Goal: Task Accomplishment & Management: Manage account settings

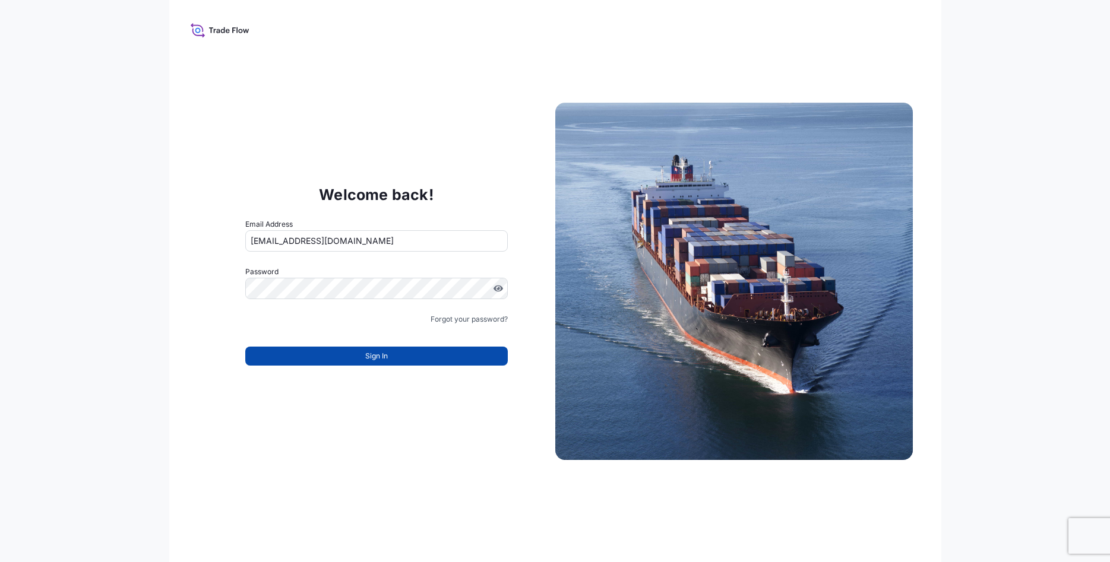
click at [388, 356] on button "Sign In" at bounding box center [376, 356] width 263 height 19
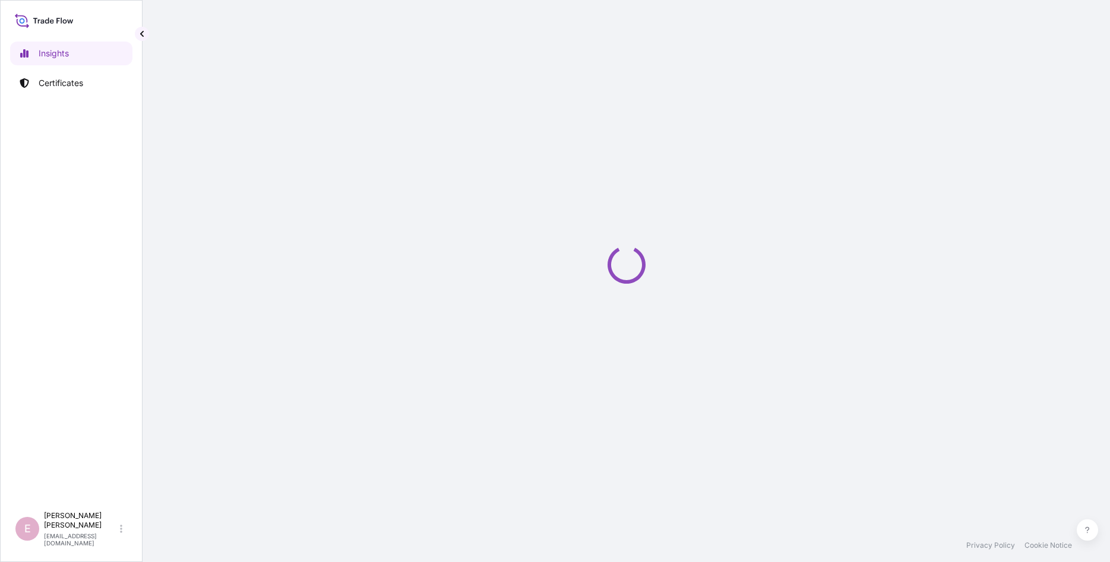
select select "2025"
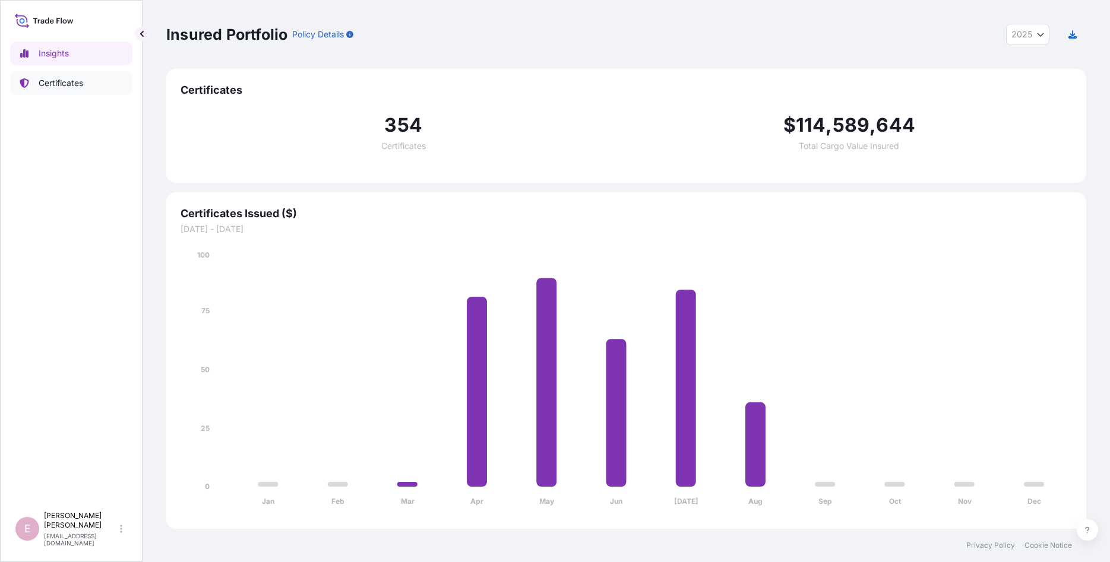
click at [65, 90] on link "Certificates" at bounding box center [71, 83] width 122 height 24
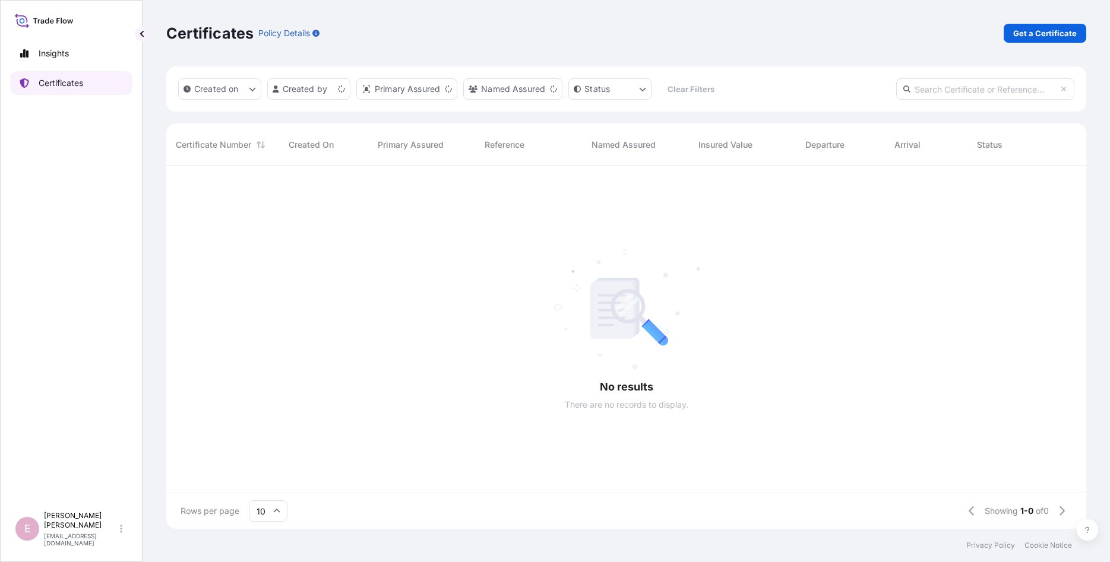
scroll to position [369, 920]
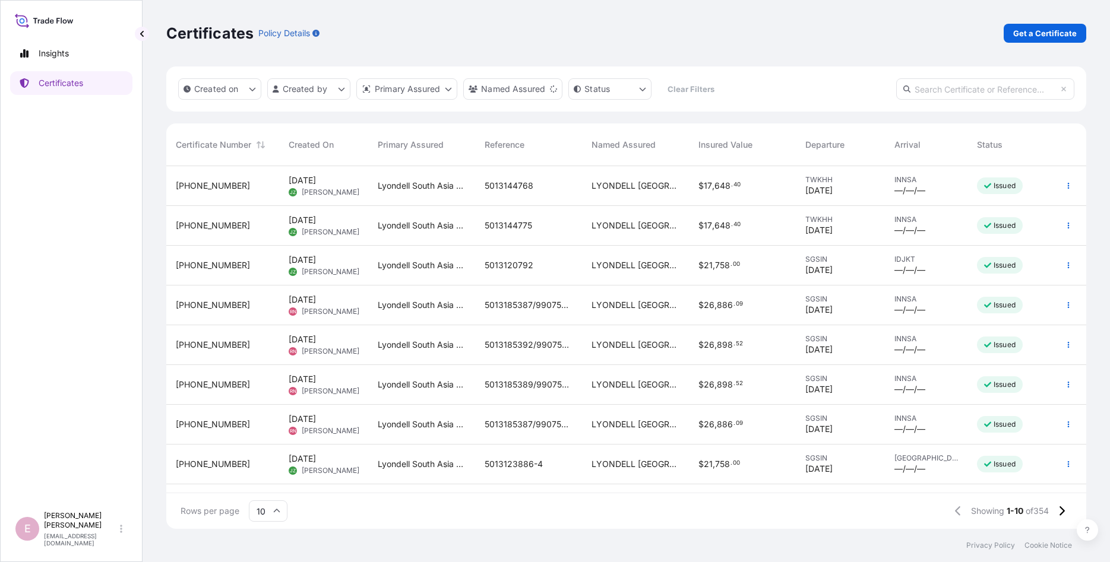
click at [940, 90] on input "text" at bounding box center [985, 88] width 178 height 21
paste input "[PHONE_NUMBER]"
type input "[PHONE_NUMBER]"
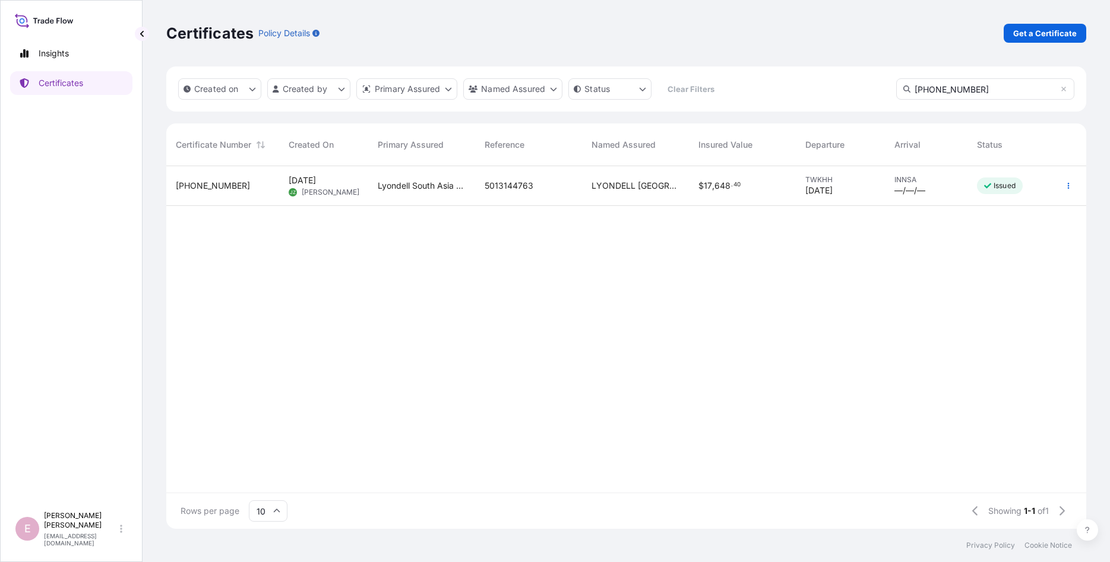
click at [185, 184] on span "[PHONE_NUMBER]" at bounding box center [213, 186] width 74 height 12
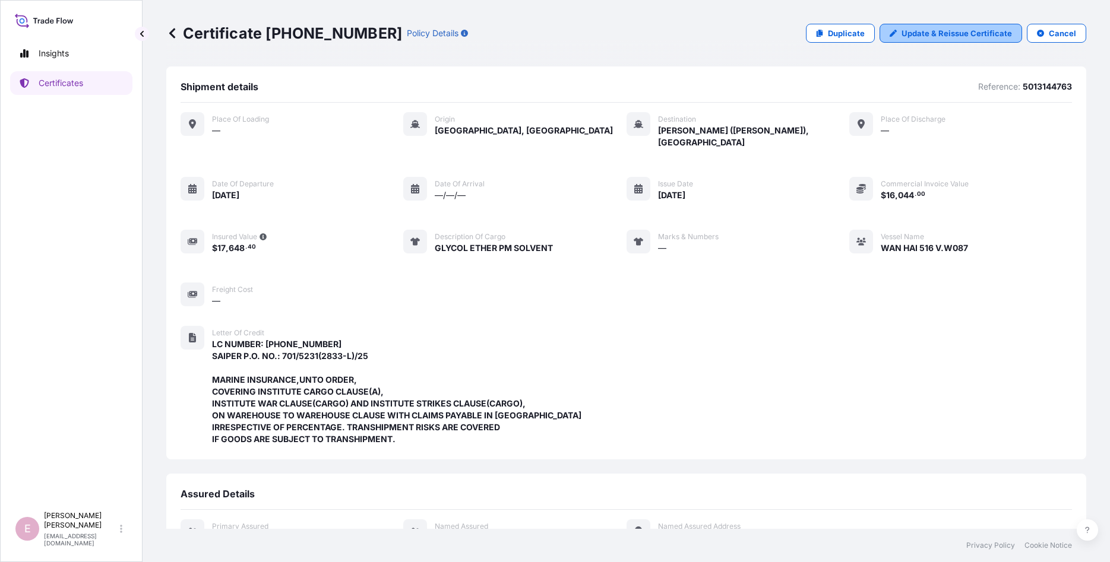
click at [944, 34] on p "Update & Reissue Certificate" at bounding box center [957, 33] width 110 height 12
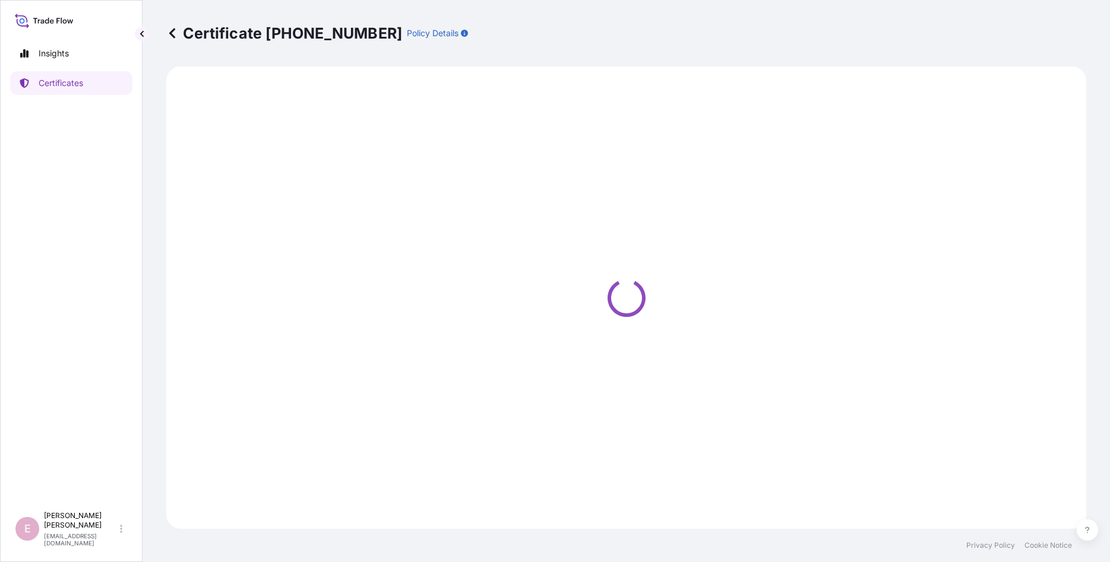
select select "Sea"
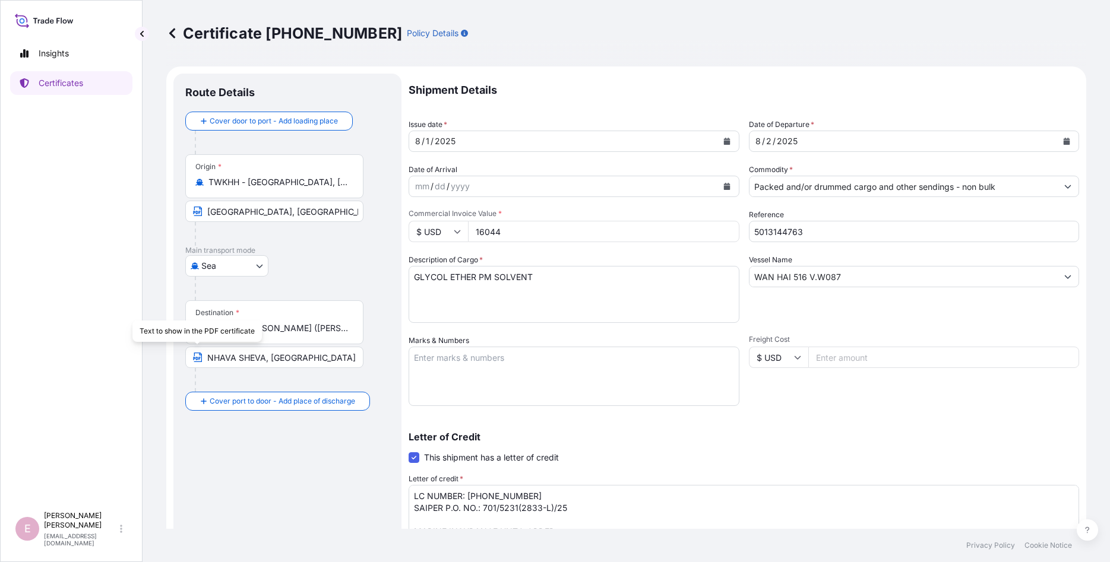
select select "32022"
click at [1068, 143] on icon "Calendar" at bounding box center [1067, 141] width 7 height 7
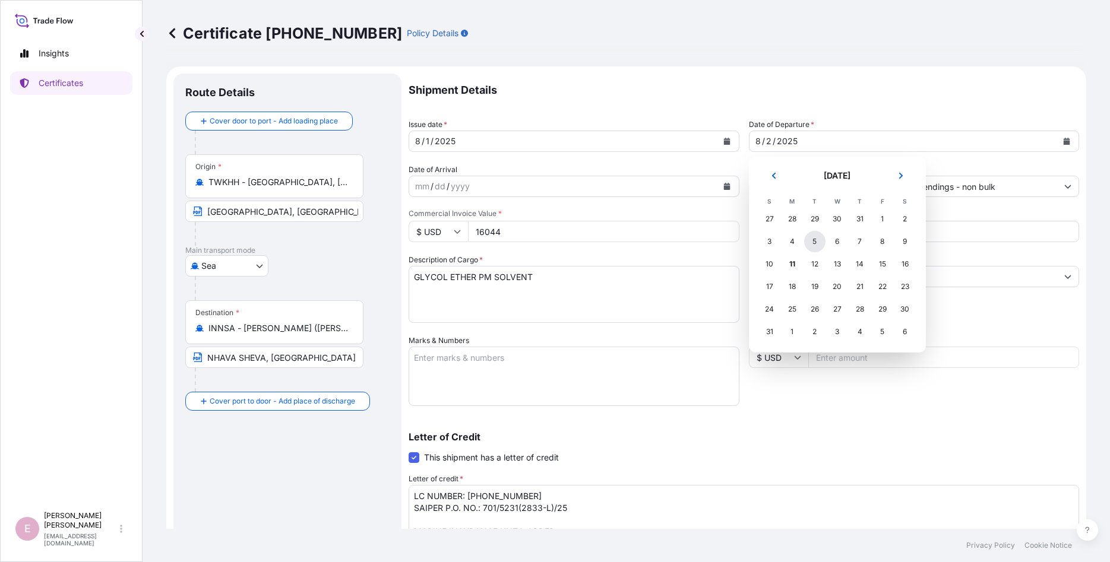
click at [815, 245] on div "5" at bounding box center [814, 241] width 21 height 21
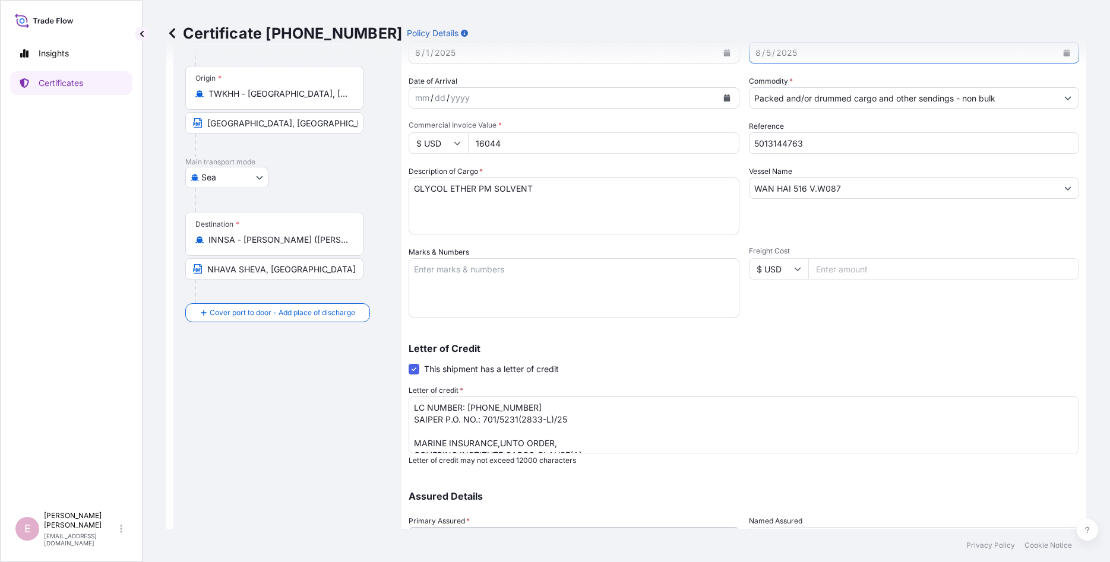
scroll to position [189, 0]
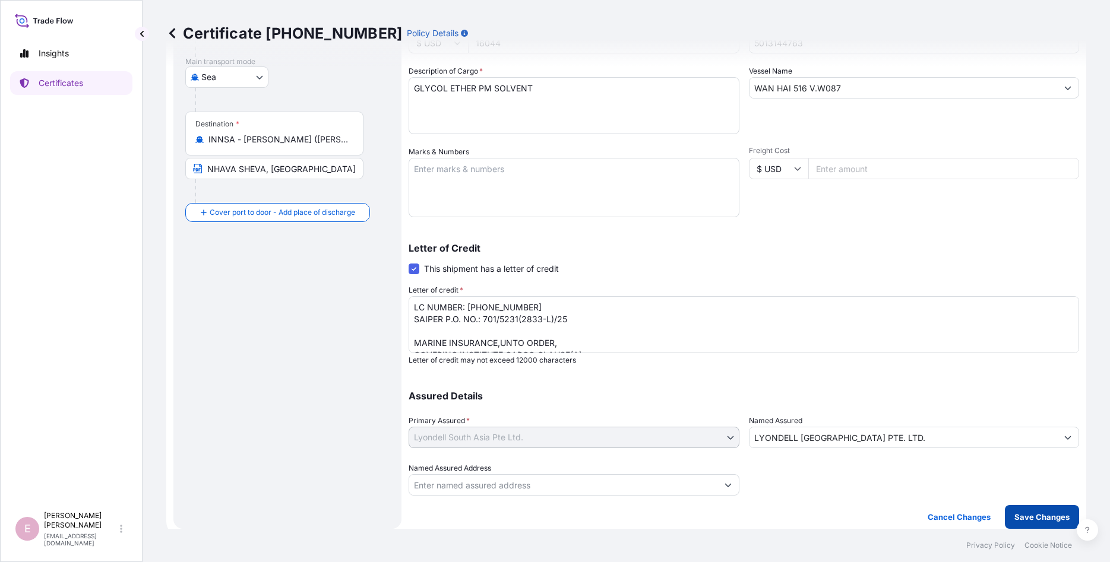
click at [1023, 511] on button "Save Changes" at bounding box center [1042, 517] width 74 height 24
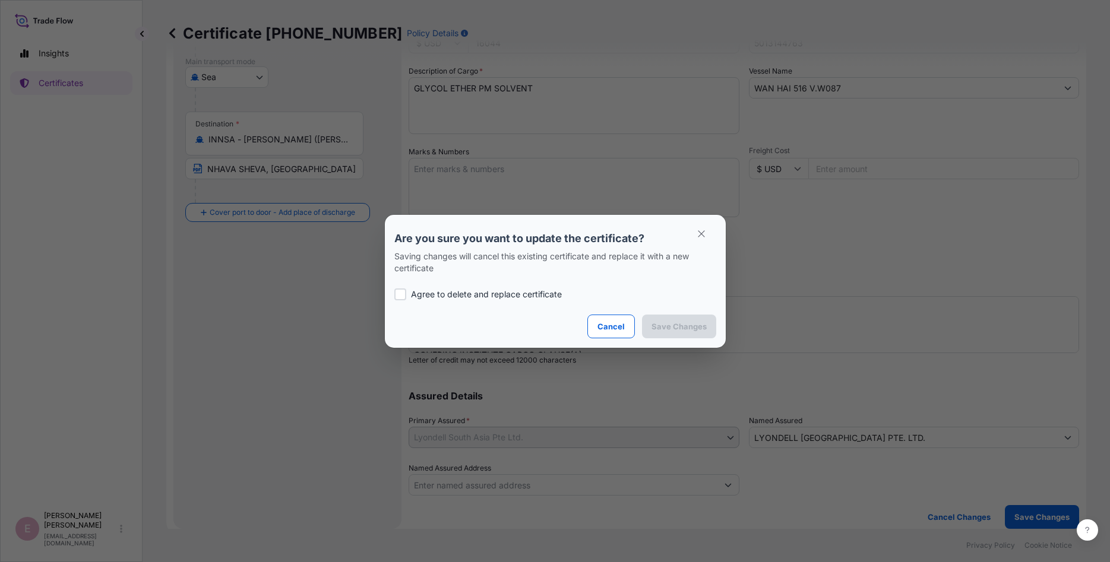
click at [401, 298] on div at bounding box center [400, 295] width 12 height 12
checkbox input "true"
click at [675, 336] on button "Save Changes" at bounding box center [679, 327] width 74 height 24
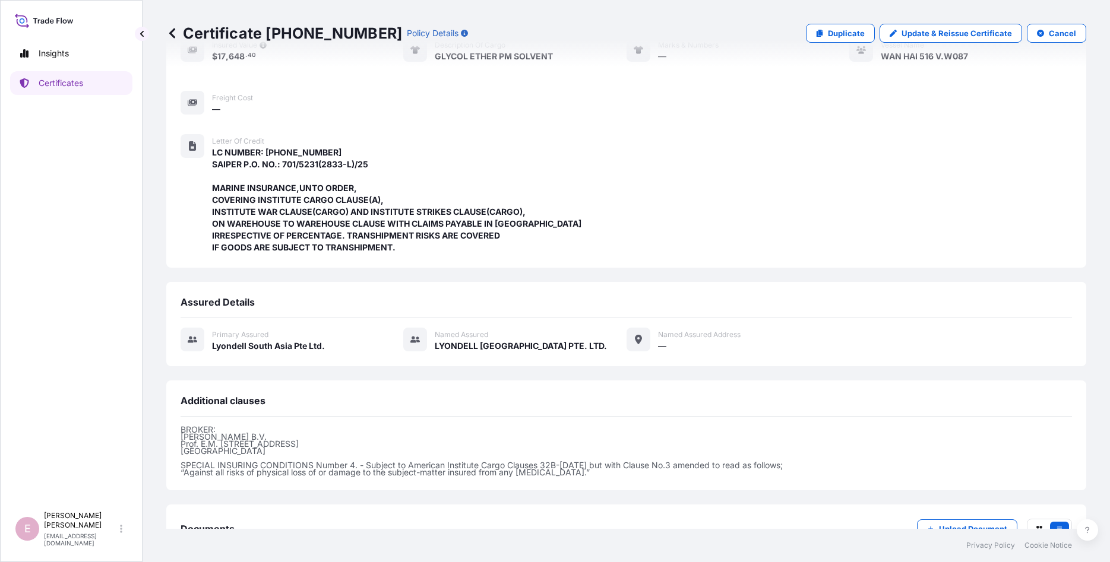
scroll to position [277, 0]
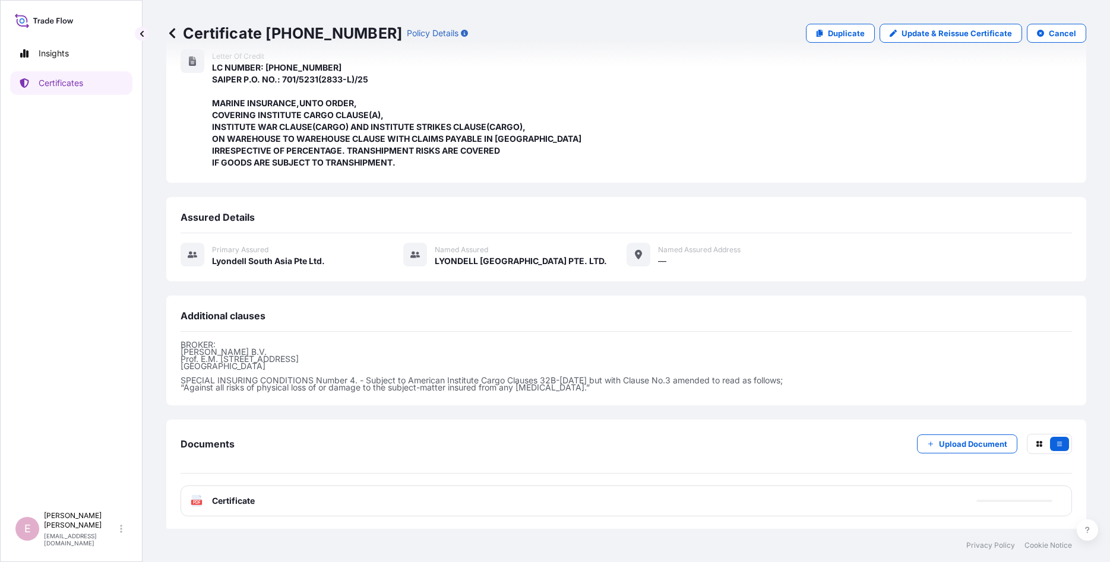
click at [196, 498] on icon at bounding box center [197, 501] width 10 height 12
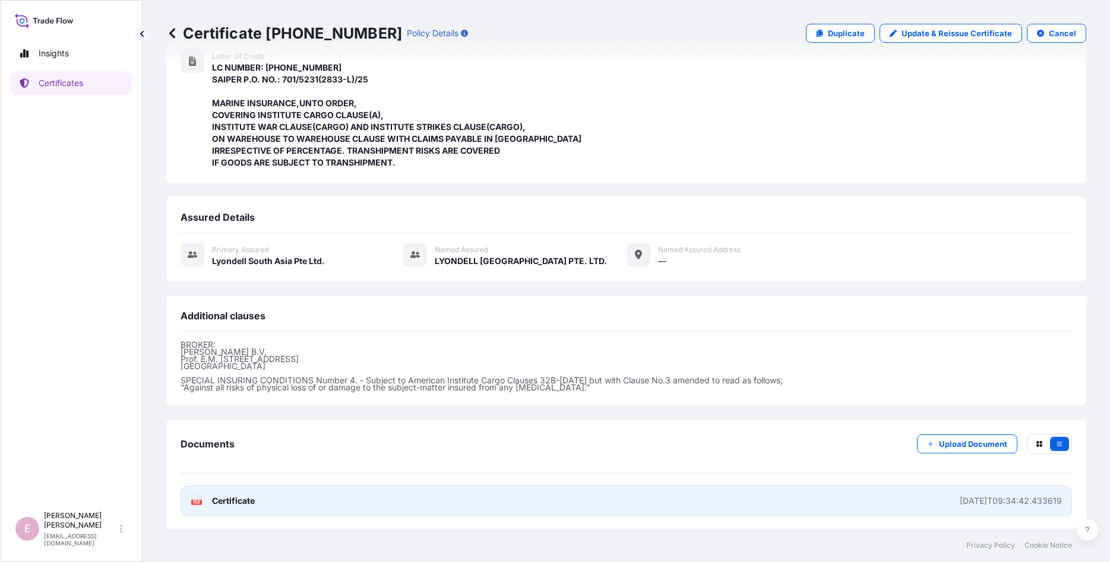
click at [201, 498] on icon at bounding box center [197, 501] width 10 height 12
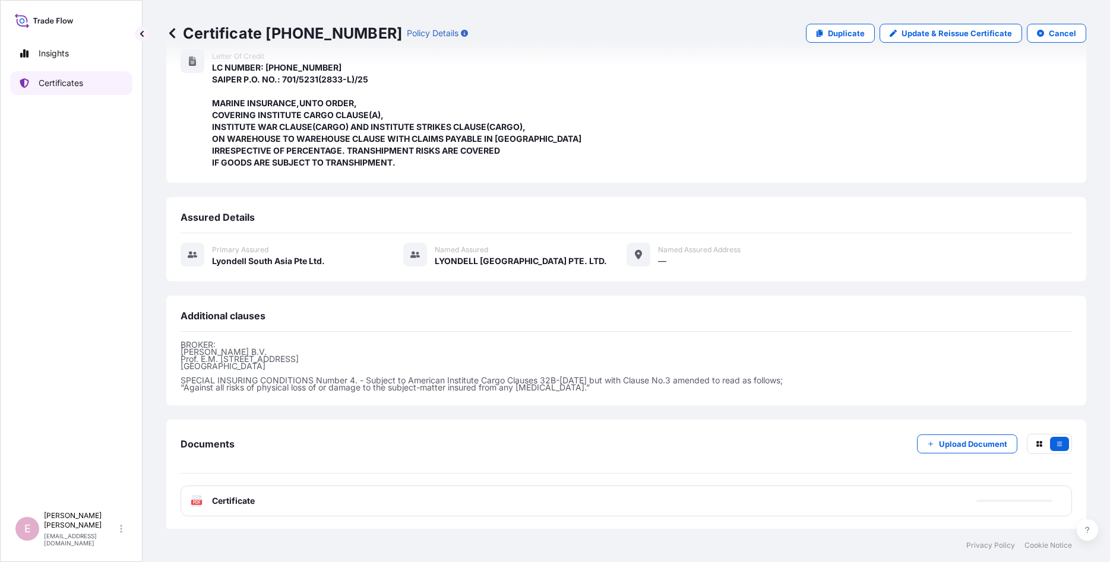
click at [59, 84] on p "Certificates" at bounding box center [61, 83] width 45 height 12
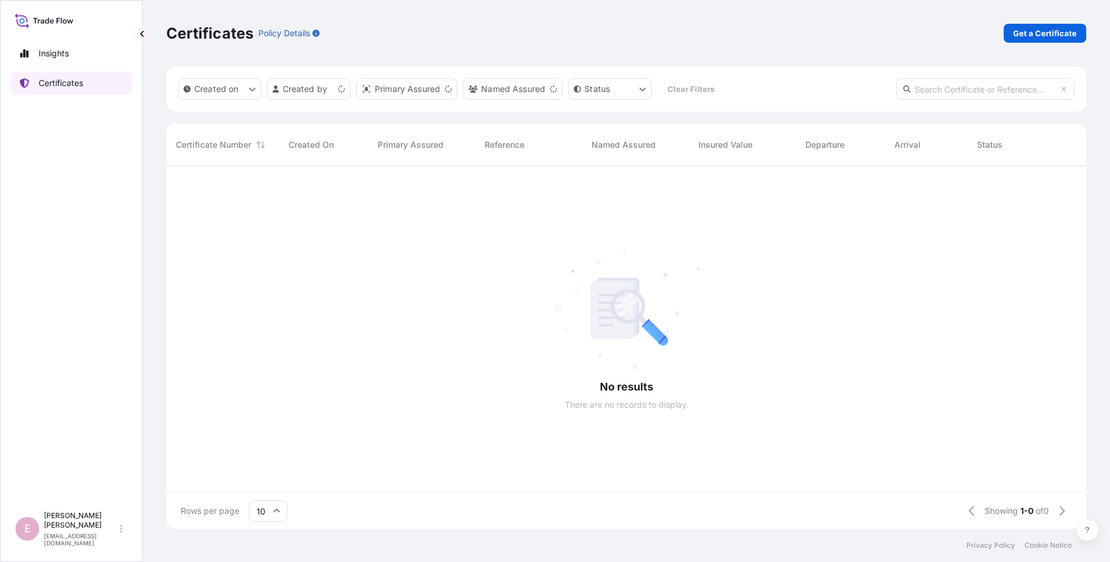
scroll to position [369, 920]
click at [929, 84] on input "text" at bounding box center [985, 88] width 178 height 21
paste input "[PHONE_NUMBER]"
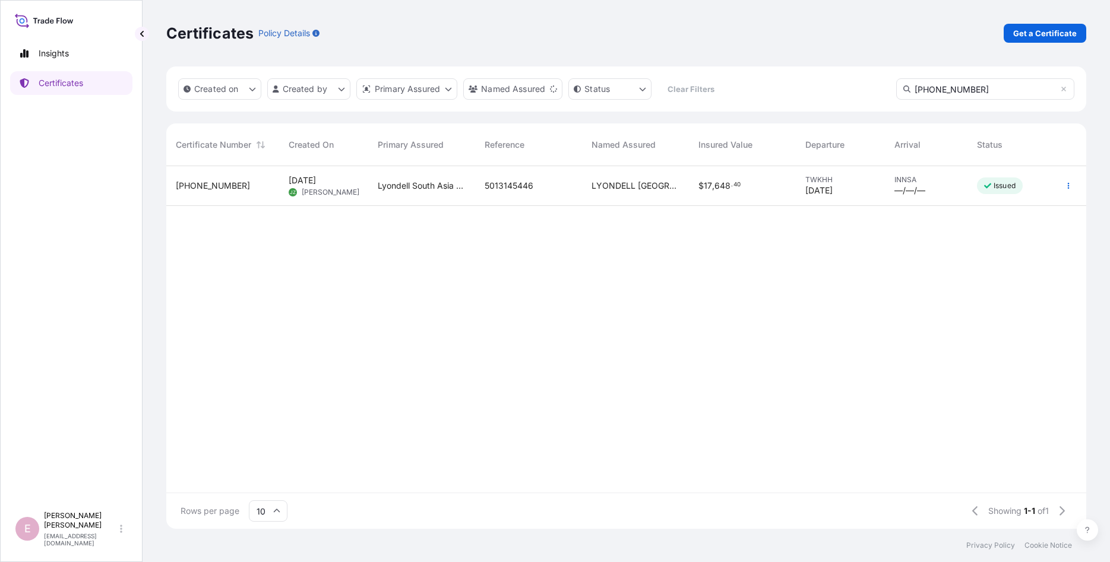
type input "[PHONE_NUMBER]"
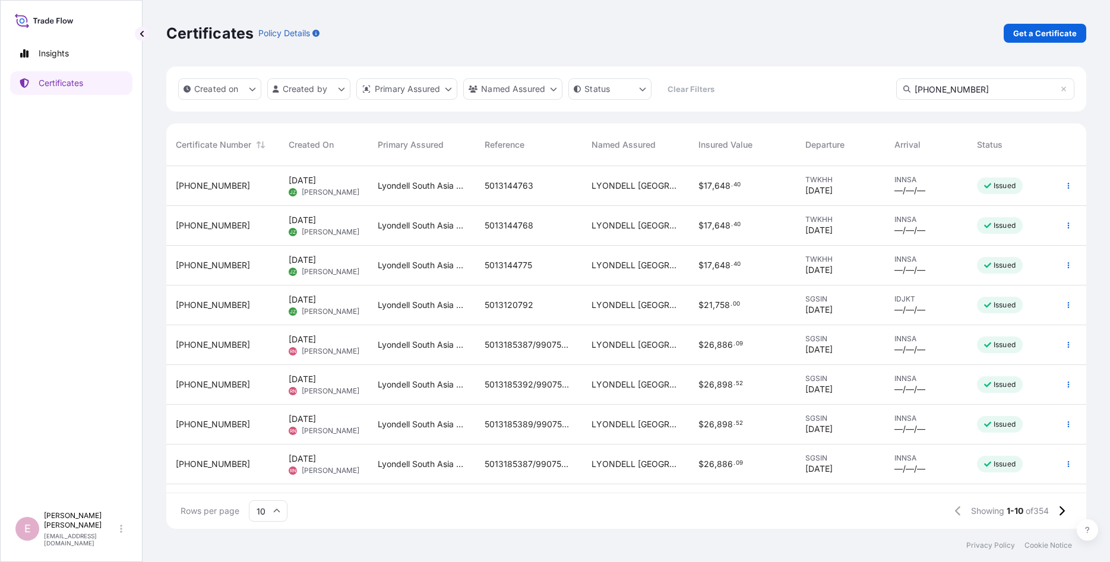
drag, startPoint x: 976, startPoint y: 93, endPoint x: 896, endPoint y: 100, distance: 80.0
click at [896, 100] on input "[PHONE_NUMBER]" at bounding box center [985, 88] width 178 height 21
drag, startPoint x: 977, startPoint y: 90, endPoint x: 890, endPoint y: 88, distance: 87.3
click at [896, 88] on input "[PHONE_NUMBER]" at bounding box center [985, 88] width 178 height 21
drag, startPoint x: 999, startPoint y: 80, endPoint x: 909, endPoint y: 83, distance: 90.3
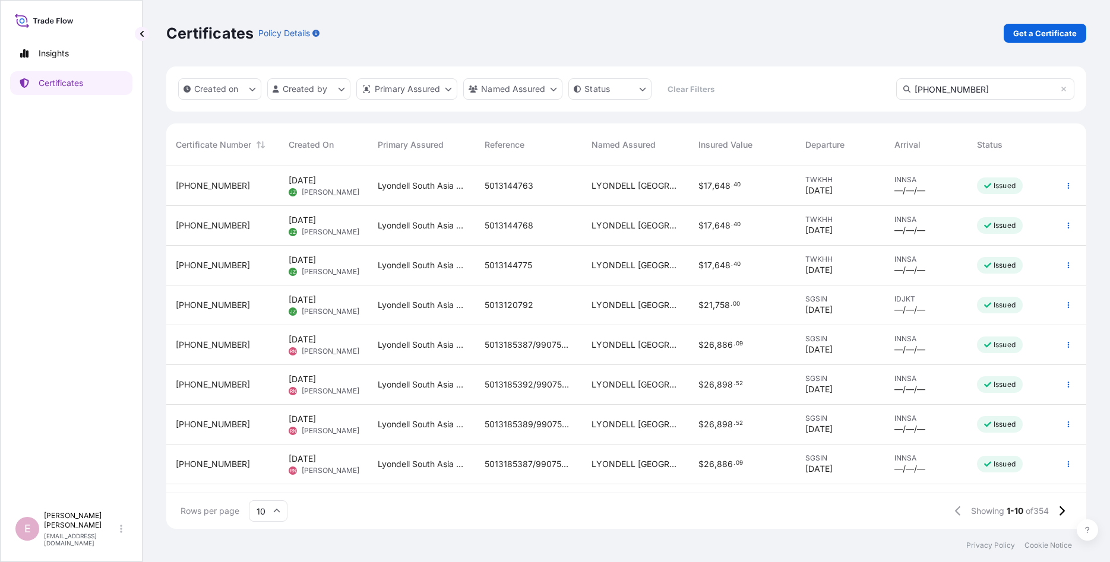
click at [909, 83] on input "[PHONE_NUMBER]" at bounding box center [985, 88] width 178 height 21
click at [1065, 512] on button at bounding box center [1061, 511] width 21 height 19
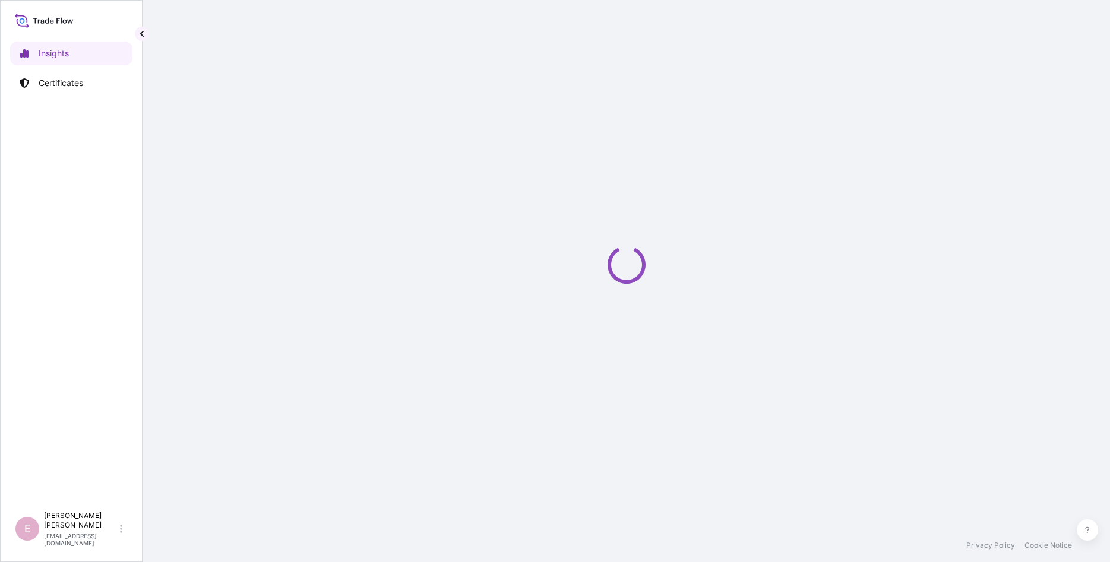
select select "2025"
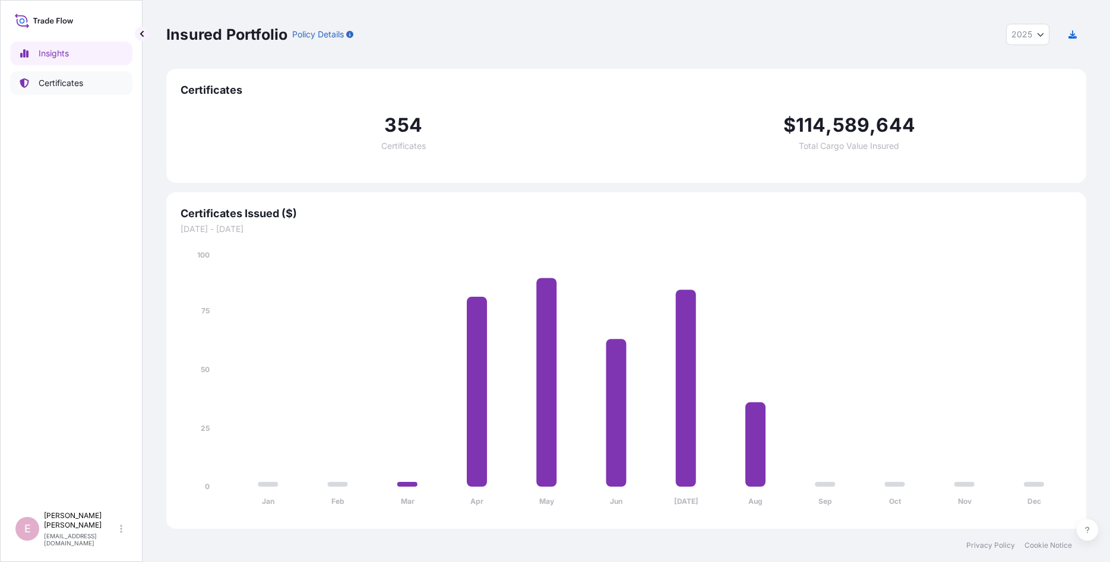
click at [49, 83] on p "Certificates" at bounding box center [61, 83] width 45 height 12
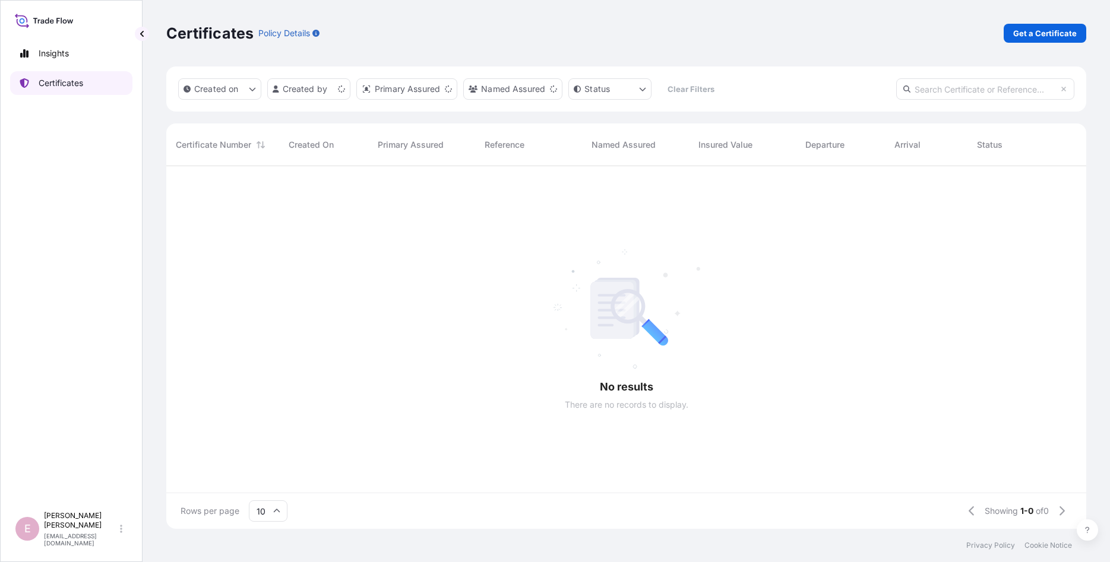
scroll to position [369, 920]
click at [919, 90] on input "text" at bounding box center [985, 88] width 178 height 21
paste input "[PHONE_NUMBER]"
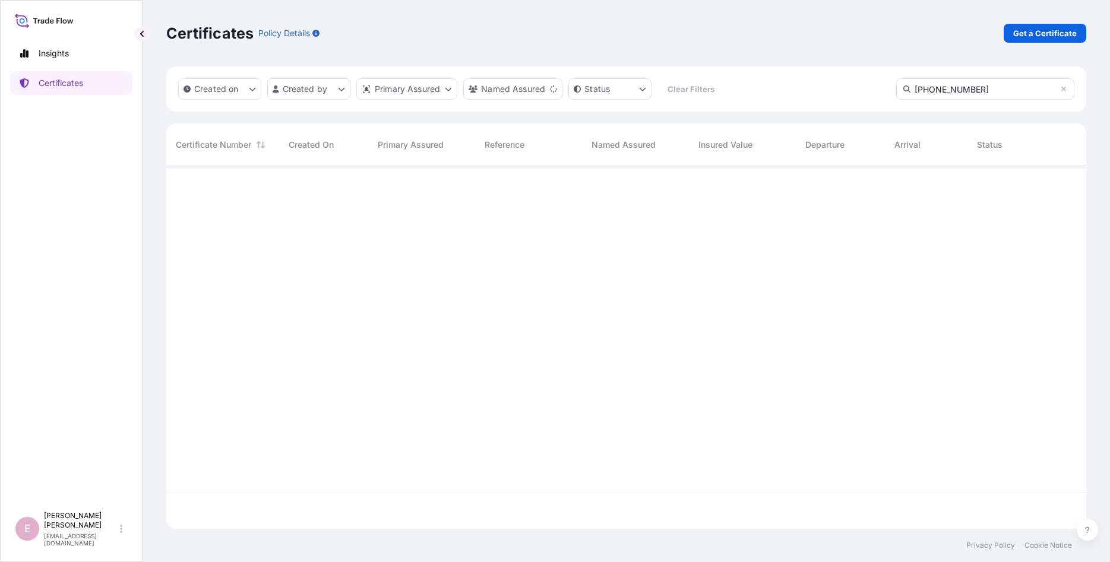
type input "[PHONE_NUMBER]"
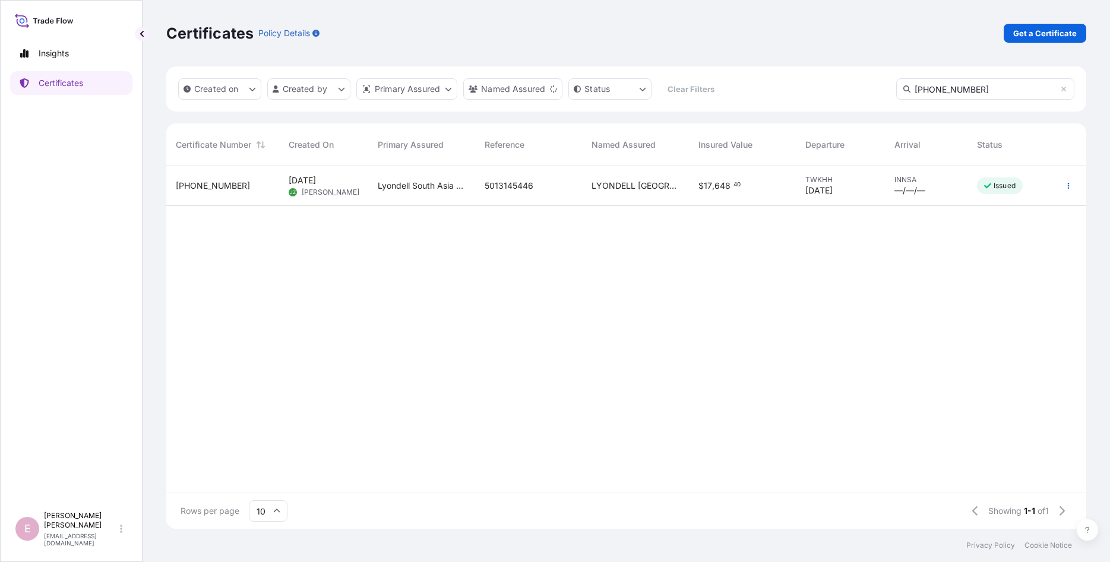
click at [203, 189] on span "[PHONE_NUMBER]" at bounding box center [213, 186] width 74 height 12
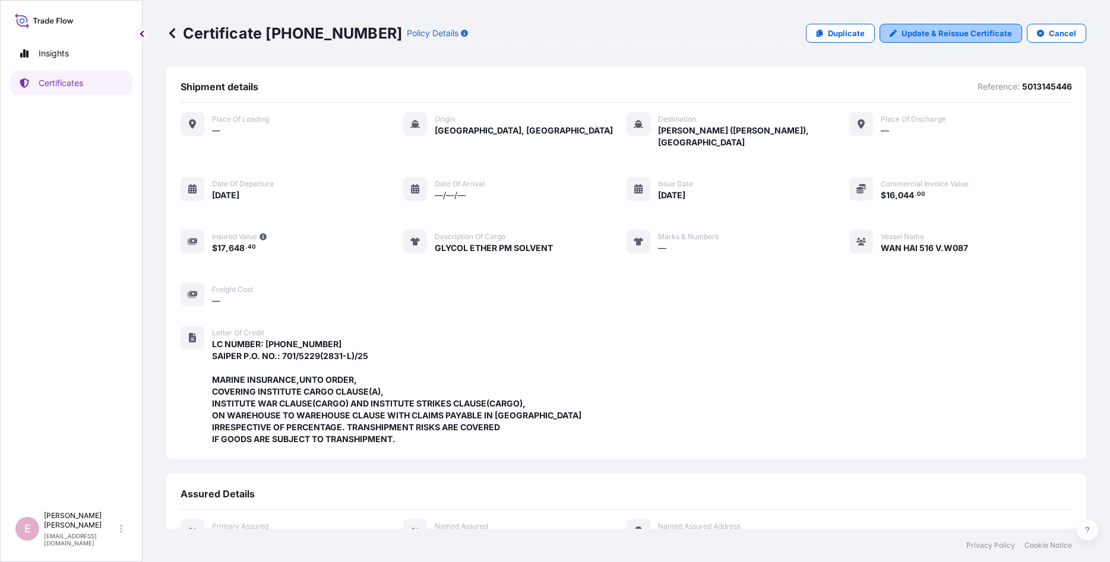
click at [957, 37] on p "Update & Reissue Certificate" at bounding box center [957, 33] width 110 height 12
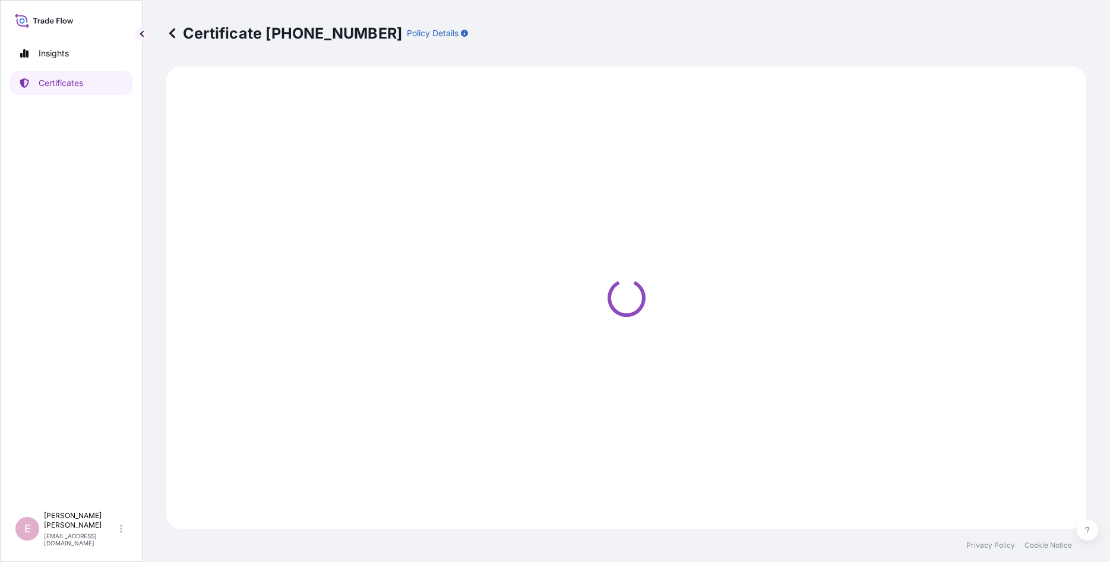
select select "Sea"
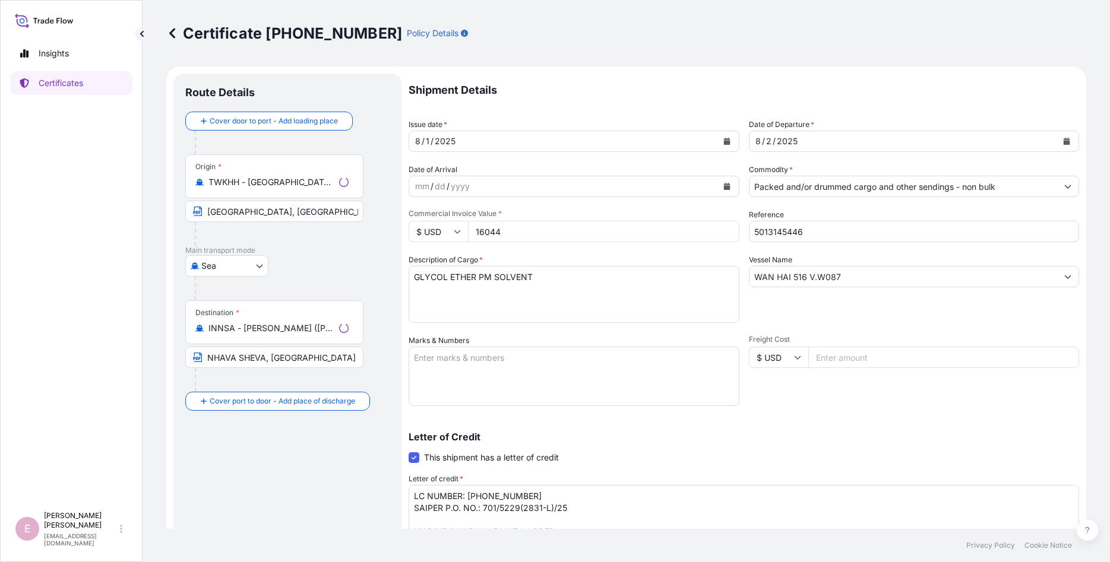
select select "32022"
click at [1067, 144] on icon "Calendar" at bounding box center [1067, 141] width 7 height 7
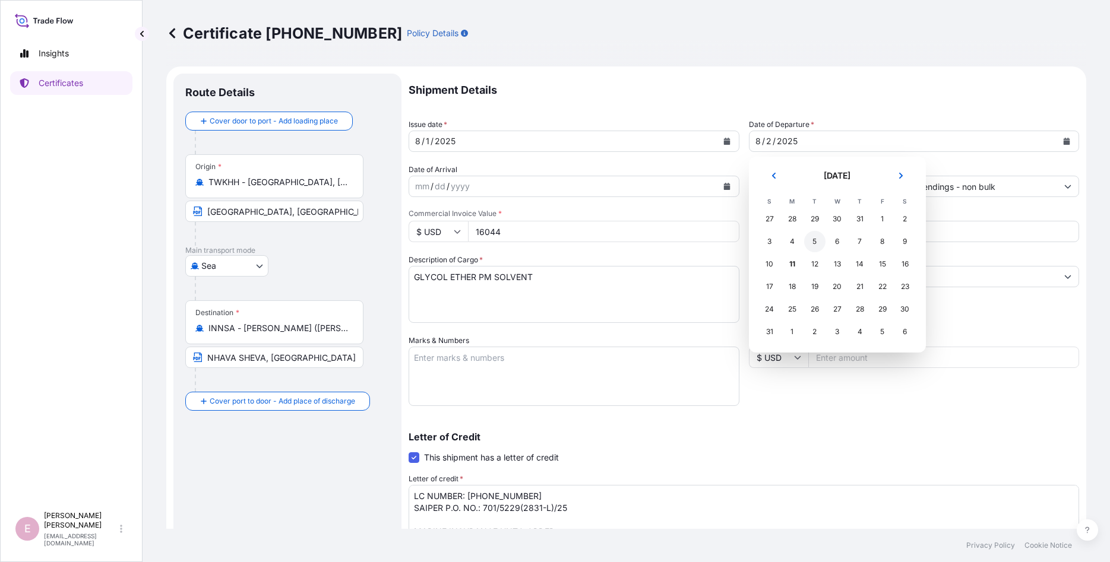
click at [814, 239] on div "5" at bounding box center [814, 241] width 21 height 21
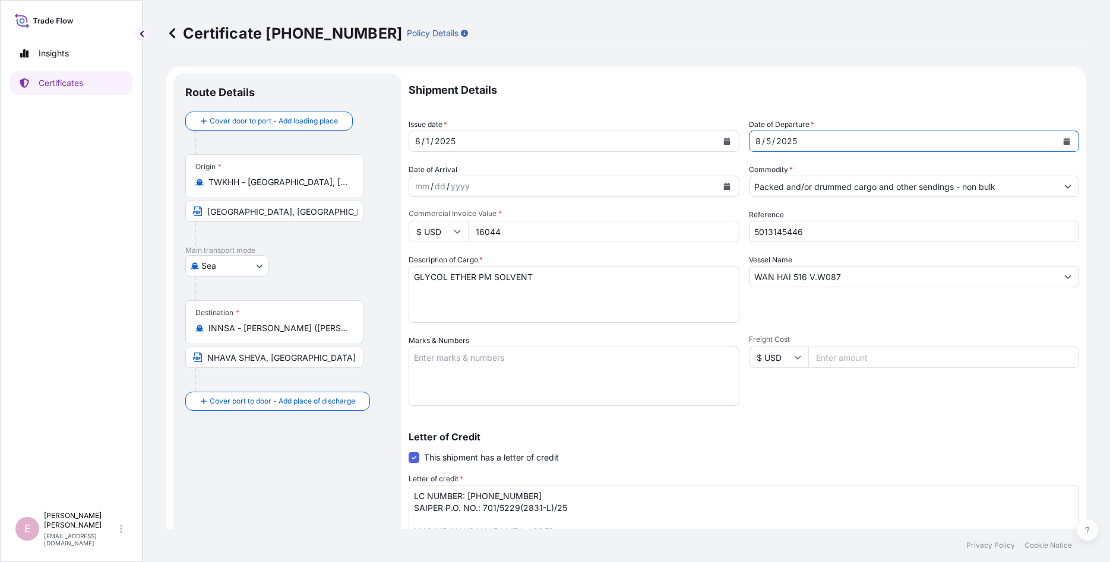
scroll to position [189, 0]
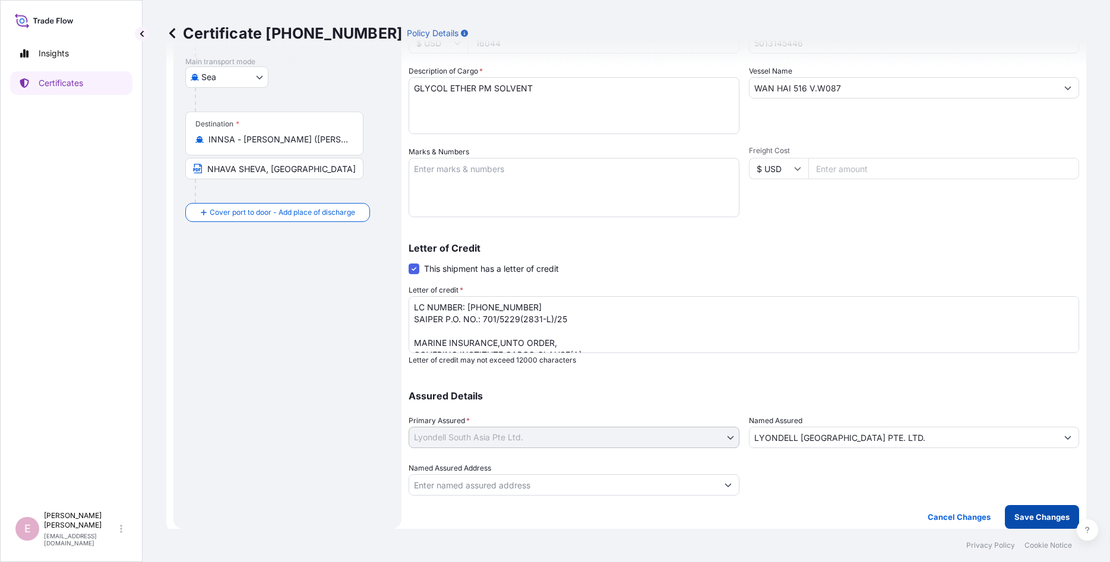
click at [1052, 518] on p "Save Changes" at bounding box center [1041, 517] width 55 height 12
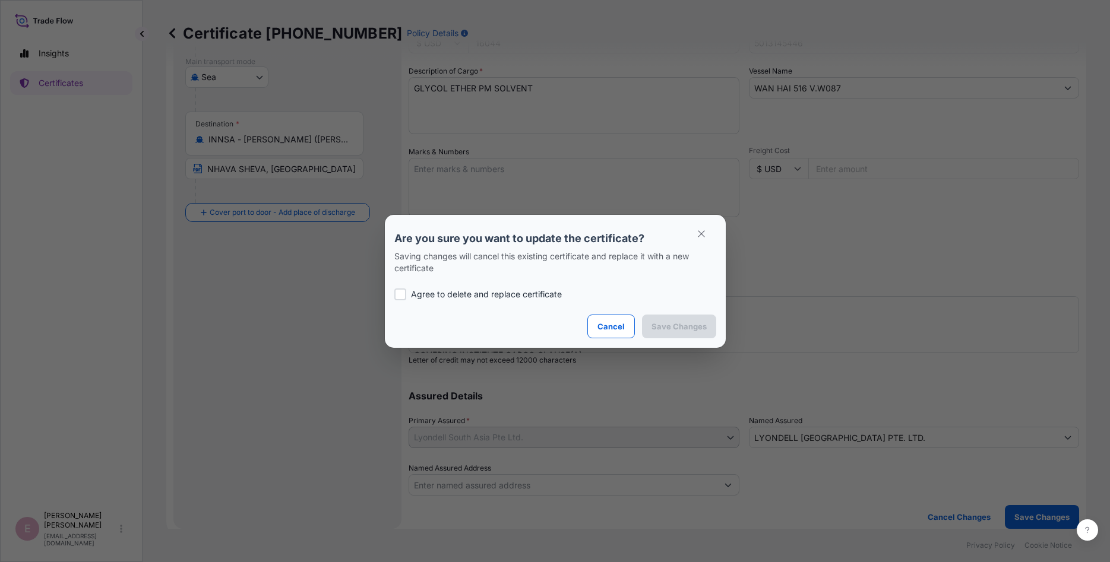
click at [418, 290] on p "Agree to delete and replace certificate" at bounding box center [486, 295] width 151 height 12
checkbox input "true"
click at [649, 324] on button "Save Changes" at bounding box center [679, 327] width 74 height 24
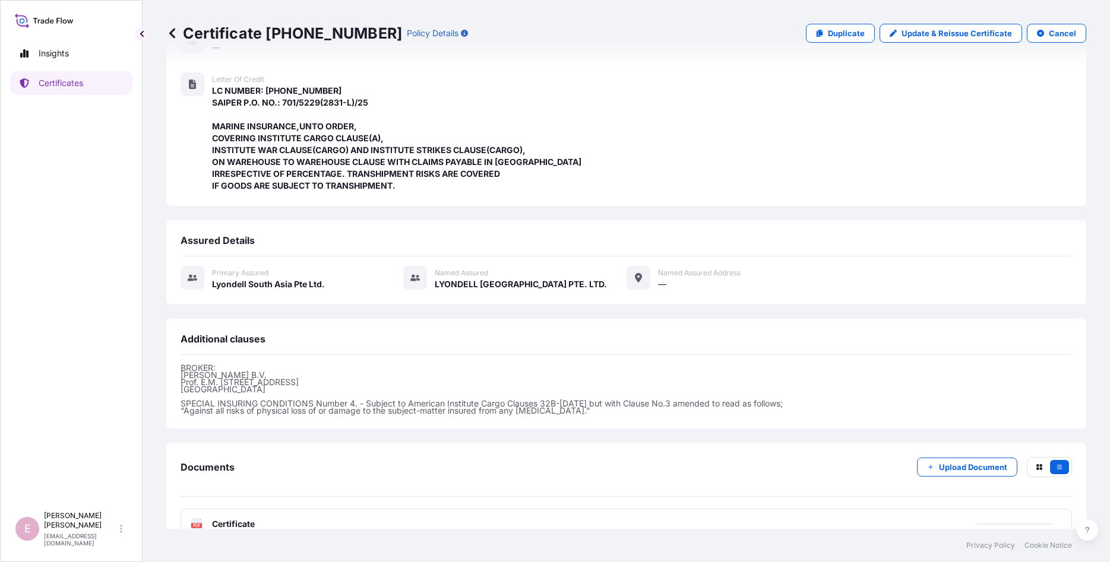
scroll to position [277, 0]
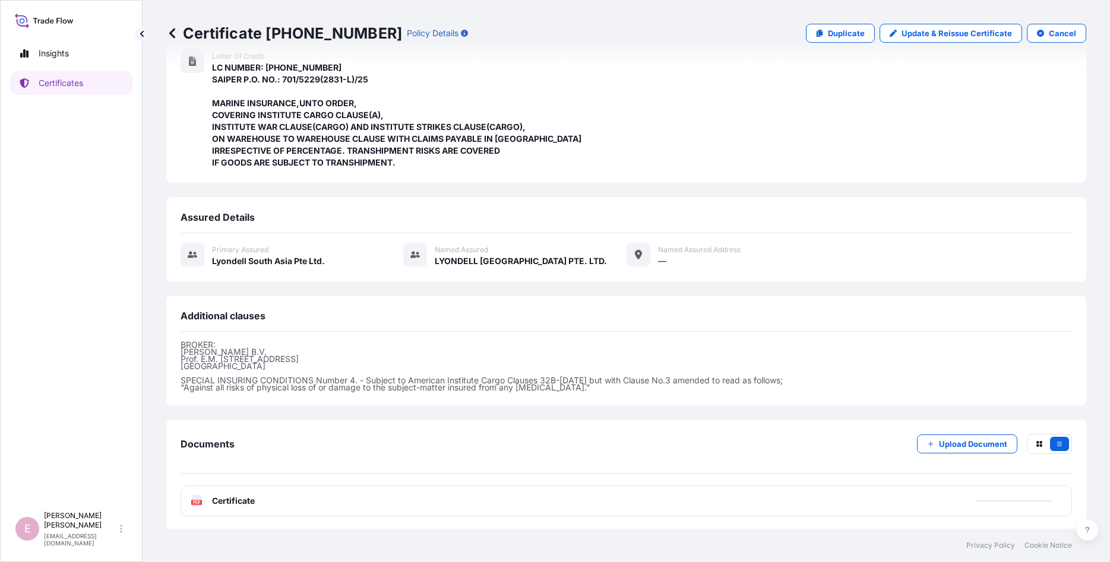
click at [191, 498] on icon "PDF" at bounding box center [197, 501] width 12 height 12
click at [198, 496] on icon at bounding box center [197, 501] width 10 height 12
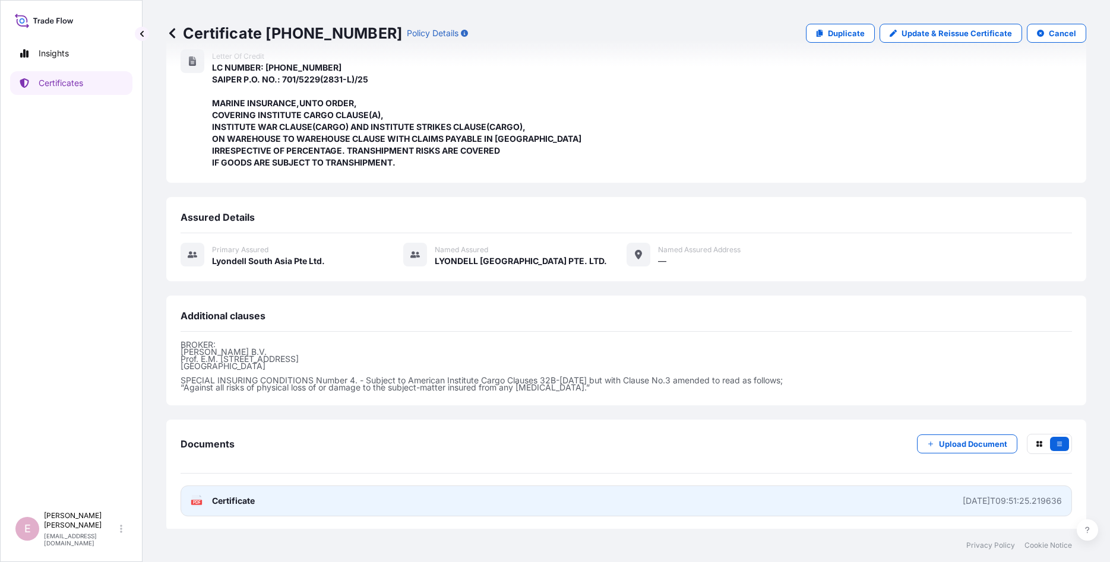
click at [197, 501] on text "PDF" at bounding box center [197, 503] width 8 height 4
